Goal: Information Seeking & Learning: Learn about a topic

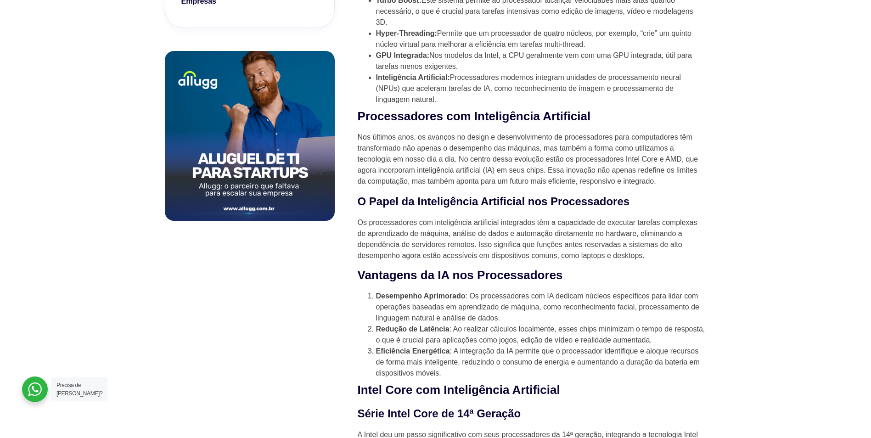
scroll to position [551, 0]
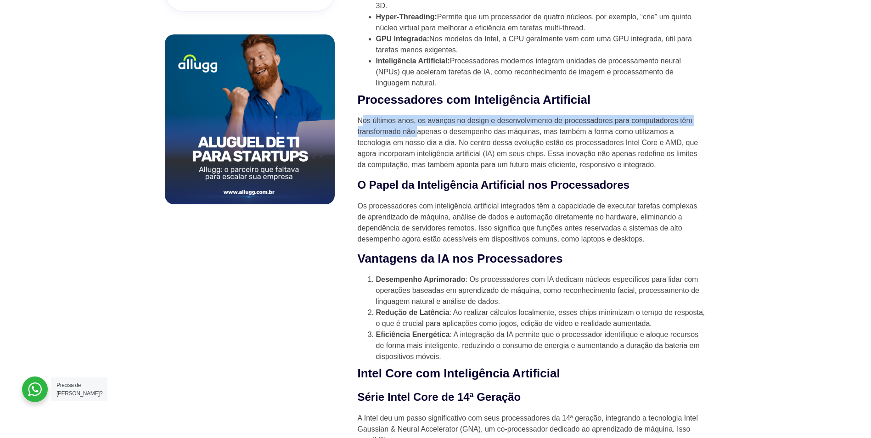
drag, startPoint x: 361, startPoint y: 123, endPoint x: 417, endPoint y: 138, distance: 58.0
click at [417, 138] on p "Nos últimos anos, os avanços no design e desenvolvimento de processadores para …" at bounding box center [532, 142] width 349 height 55
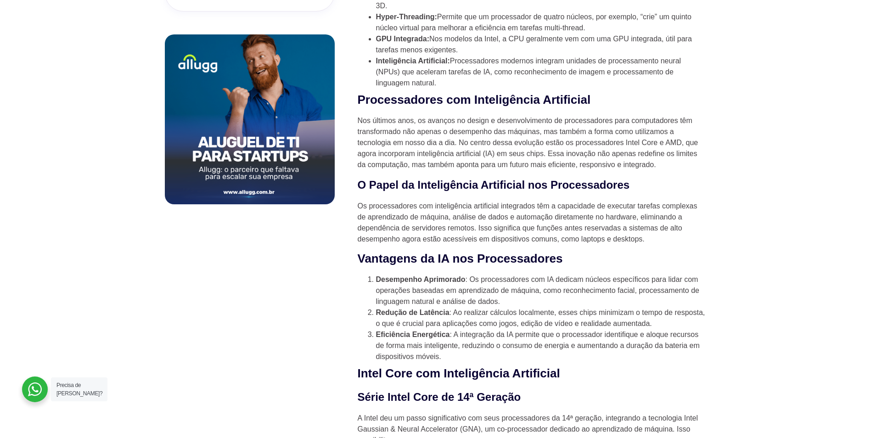
drag, startPoint x: 417, startPoint y: 138, endPoint x: 347, endPoint y: 137, distance: 69.8
click at [367, 121] on p "Nos últimos anos, os avanços no design e desenvolvimento de processadores para …" at bounding box center [532, 142] width 349 height 55
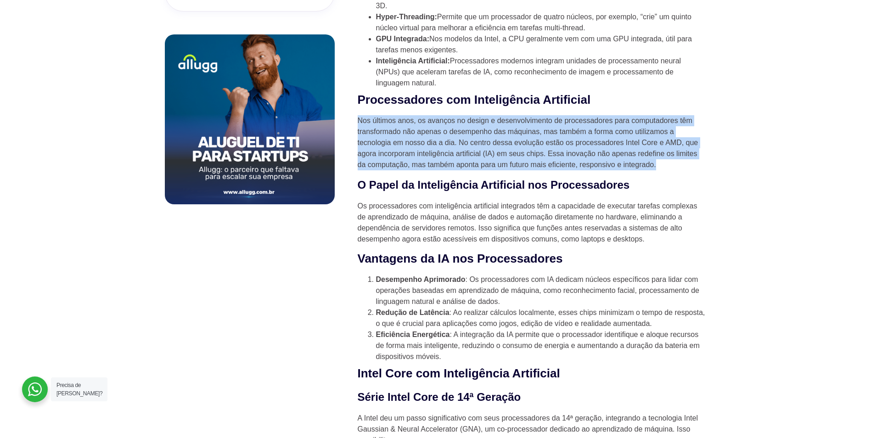
drag, startPoint x: 357, startPoint y: 124, endPoint x: 686, endPoint y: 164, distance: 331.6
click at [686, 164] on p "Nos últimos anos, os avanços no design e desenvolvimento de processadores para …" at bounding box center [532, 142] width 349 height 55
copy p "Nos últimos anos, os avanços no design e desenvolvimento de processadores para …"
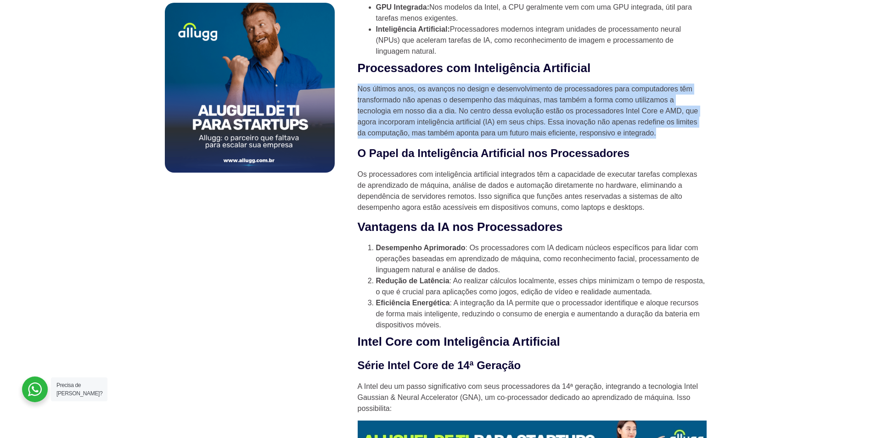
scroll to position [597, 0]
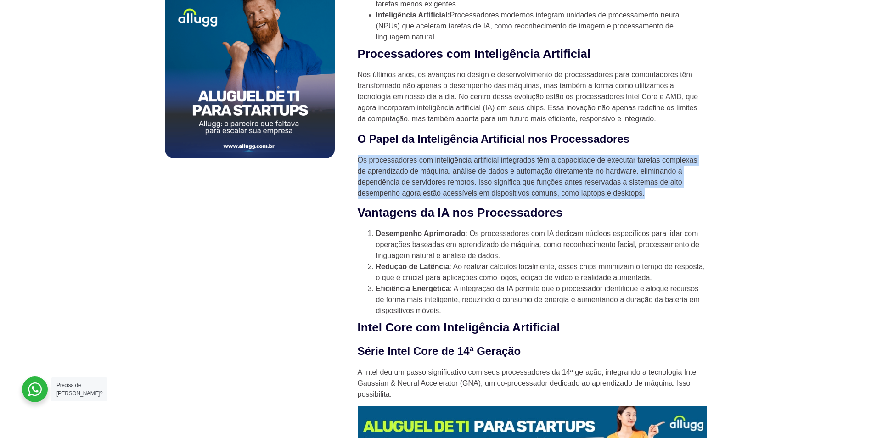
drag, startPoint x: 358, startPoint y: 164, endPoint x: 660, endPoint y: 202, distance: 304.4
click at [660, 199] on p "Os processadores com inteligência artificial integrados têm a capacidade de exe…" at bounding box center [532, 177] width 349 height 44
copy p "Os processadores com inteligência artificial integrados têm a capacidade de exe…"
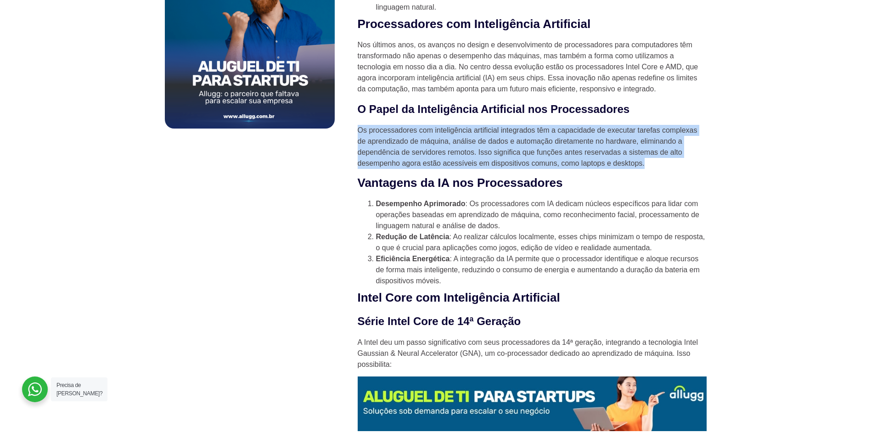
scroll to position [643, 0]
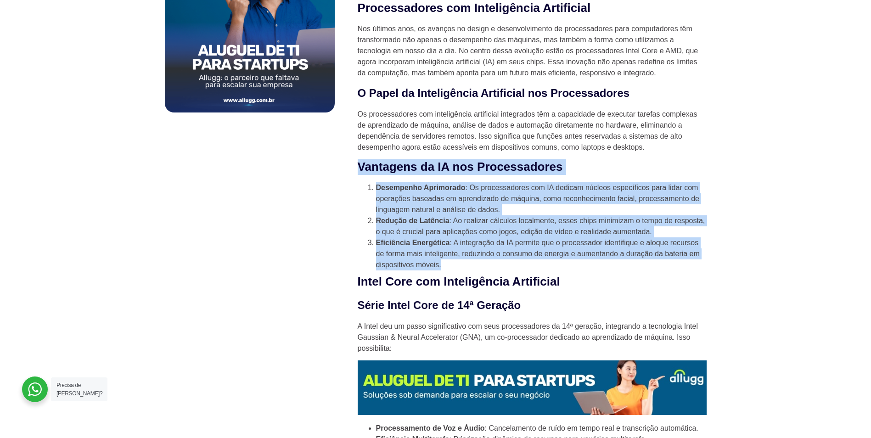
drag, startPoint x: 362, startPoint y: 175, endPoint x: 645, endPoint y: 267, distance: 298.1
copy div "Vantagens da IA nos Processadores Desempenho Aprimorado : Os processadores com …"
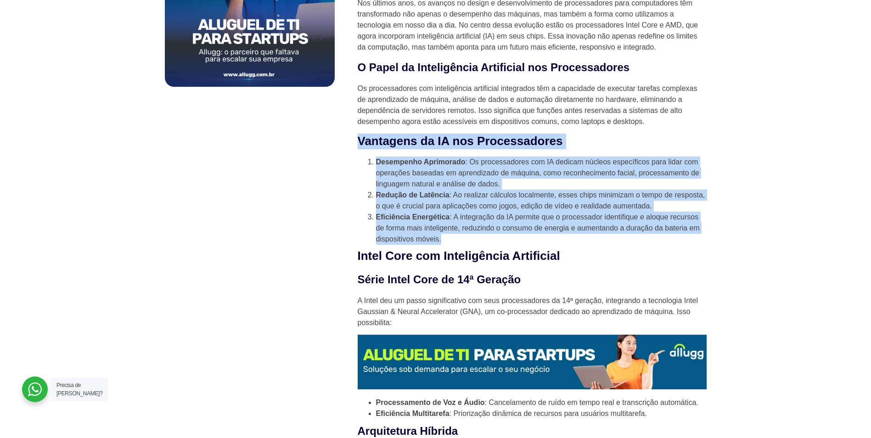
scroll to position [688, 0]
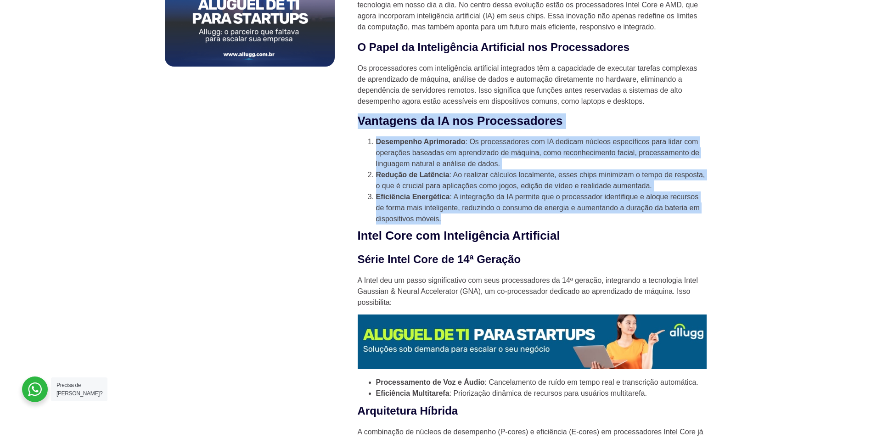
drag, startPoint x: 360, startPoint y: 129, endPoint x: 453, endPoint y: 220, distance: 130.1
copy div "Vantagens da IA nos Processadores Desempenho Aprimorado : Os processadores com …"
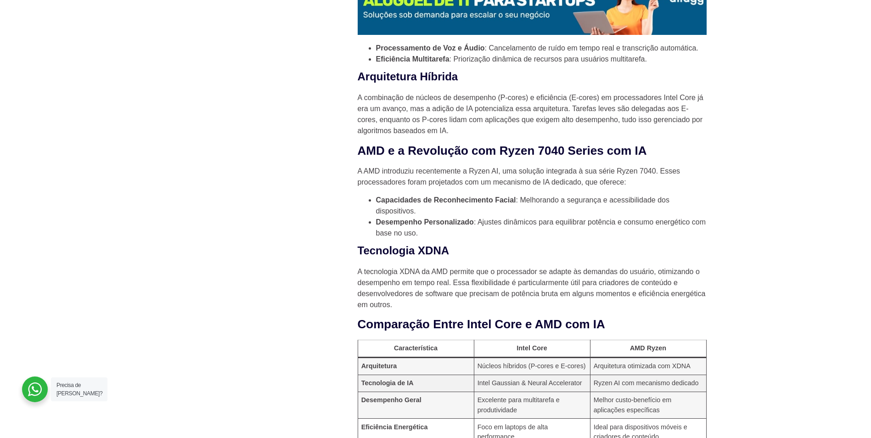
scroll to position [1010, 0]
